Goal: Information Seeking & Learning: Check status

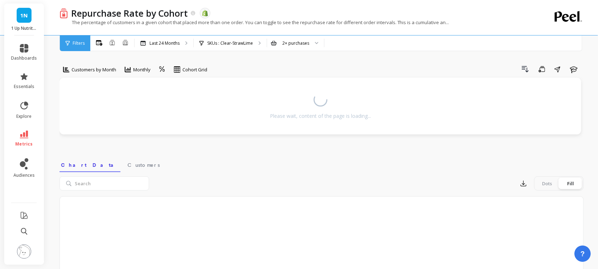
click at [333, 57] on div "Customers by Month Monthly Cohort Grid Drill Down Save Share Learn Please wait,…" at bounding box center [322, 210] width 524 height 364
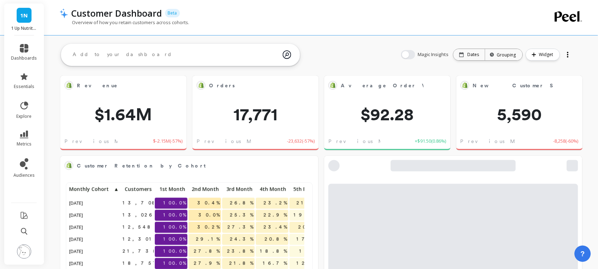
scroll to position [188, 230]
click at [28, 139] on link "metrics" at bounding box center [24, 138] width 26 height 16
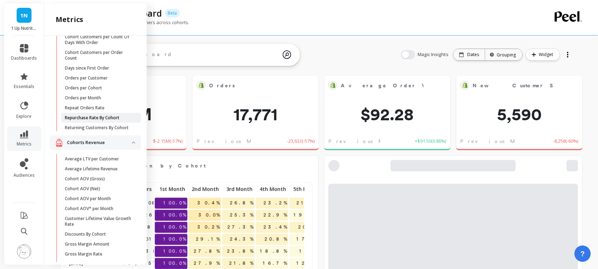
click at [77, 120] on p "Repurchase Rate By Cohort" at bounding box center [92, 118] width 55 height 6
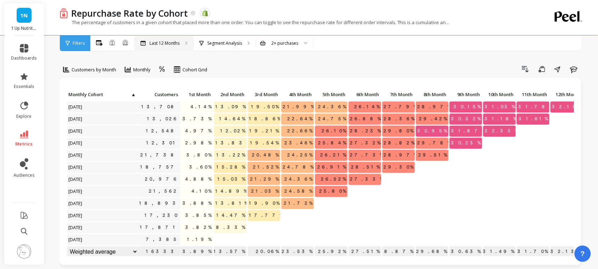
click at [174, 44] on p "Last 12 Months" at bounding box center [164, 43] width 30 height 6
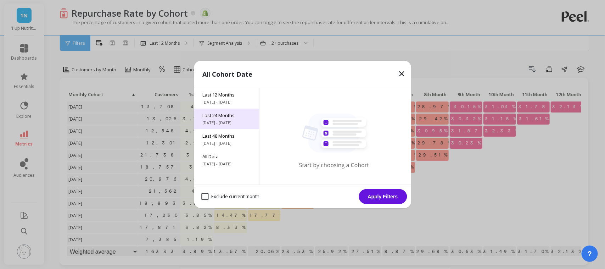
click at [215, 117] on span "Last 24 Months" at bounding box center [226, 115] width 48 height 6
click at [376, 196] on button "Apply Filters" at bounding box center [383, 196] width 48 height 15
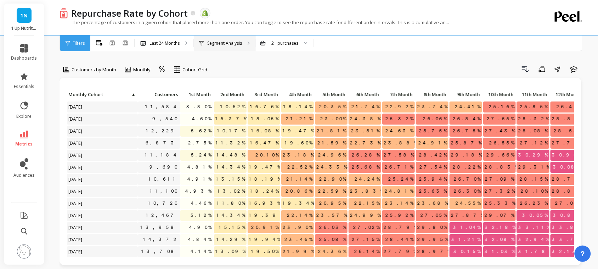
click at [230, 44] on p "Segment Analysis" at bounding box center [224, 43] width 35 height 6
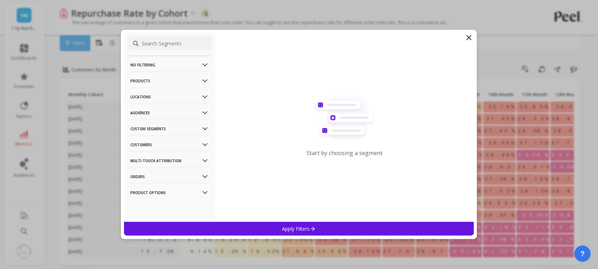
click at [175, 79] on p "Products" at bounding box center [169, 81] width 79 height 18
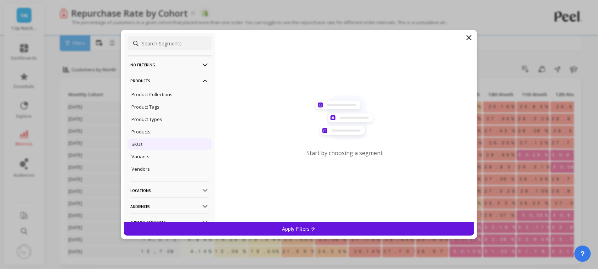
click at [173, 141] on div "SKUs" at bounding box center [170, 143] width 84 height 11
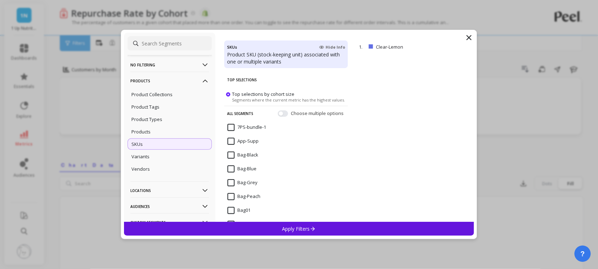
click at [166, 44] on input at bounding box center [170, 43] width 84 height 14
paste input "Clear-StrawLime"
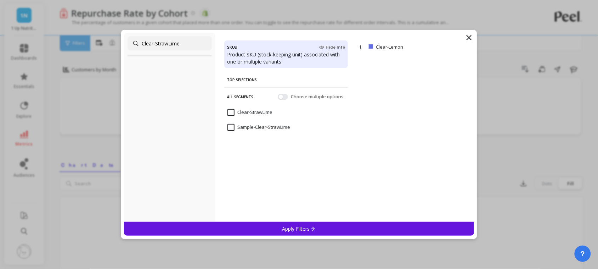
type input "Clear-StrawLime"
click at [231, 113] on input "Clear-StrawLime" at bounding box center [249, 112] width 45 height 7
click at [266, 228] on div "Apply Filters" at bounding box center [299, 228] width 350 height 14
